Goal: Task Accomplishment & Management: Use online tool/utility

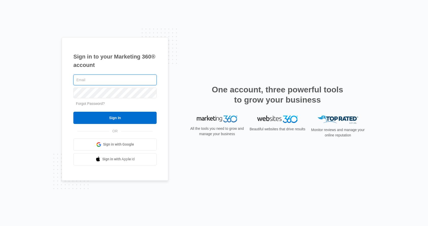
type input "[EMAIL_ADDRESS][DOMAIN_NAME]"
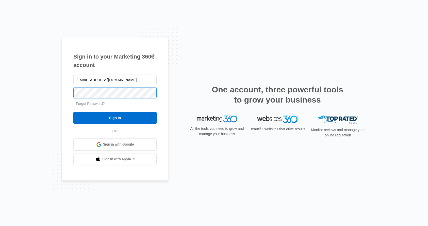
click at [115, 117] on input "Sign In" at bounding box center [114, 118] width 83 height 12
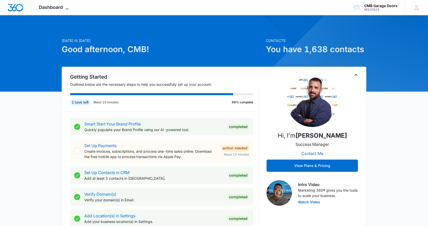
click at [67, 8] on icon at bounding box center [67, 9] width 6 height 6
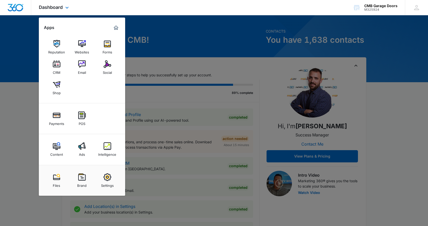
scroll to position [10, 0]
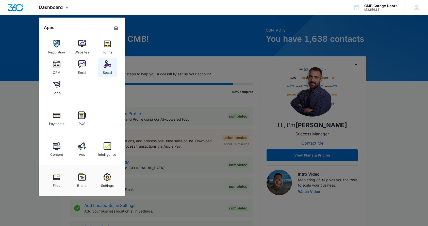
click at [110, 67] on img at bounding box center [108, 64] width 8 height 8
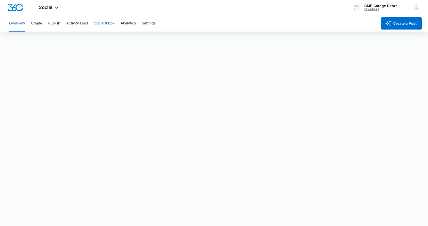
click at [105, 23] on button "Social Inbox" at bounding box center [104, 23] width 20 height 16
